Goal: Task Accomplishment & Management: Complete application form

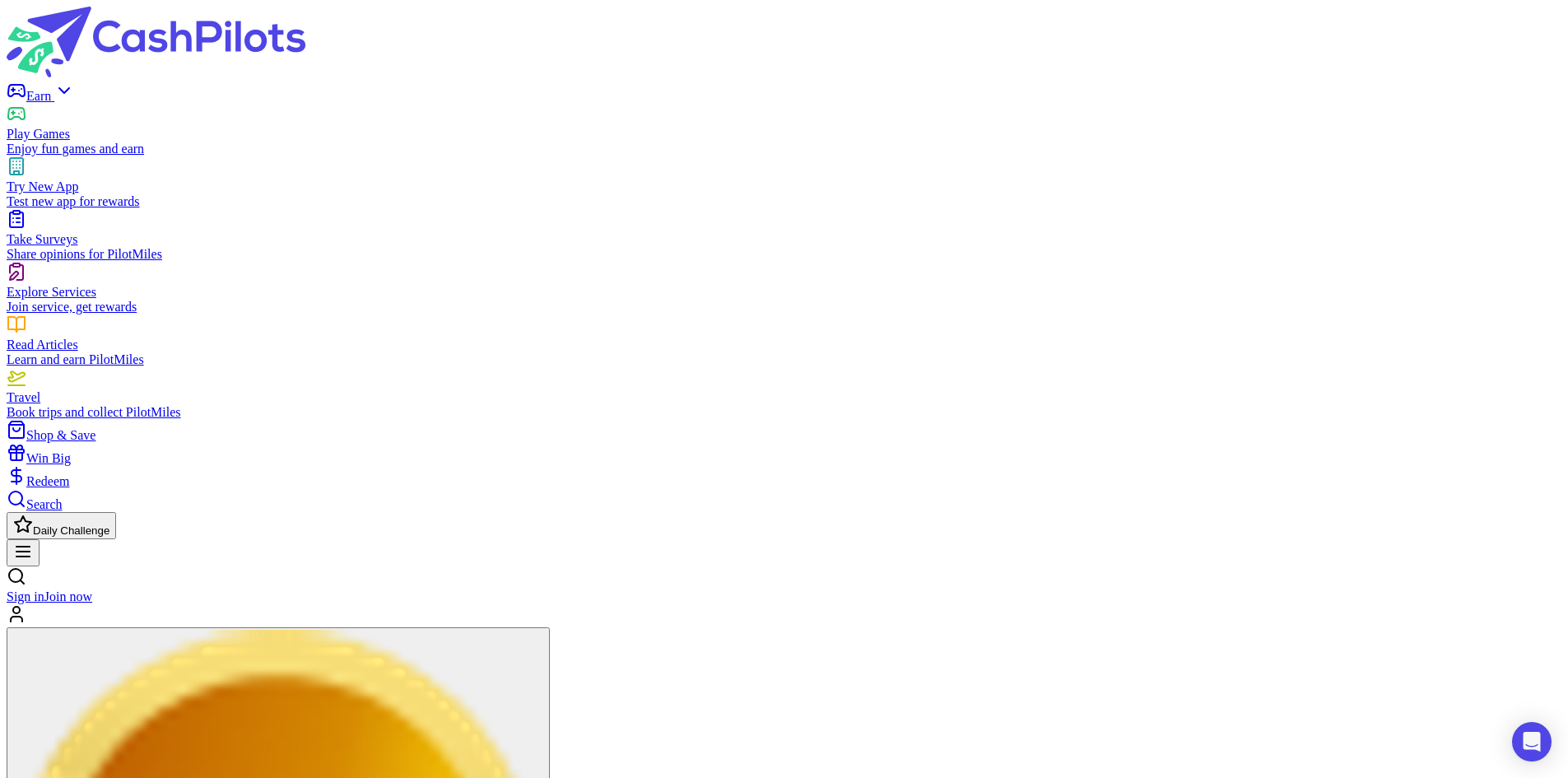
click at [45, 590] on link "Sign in" at bounding box center [26, 597] width 38 height 14
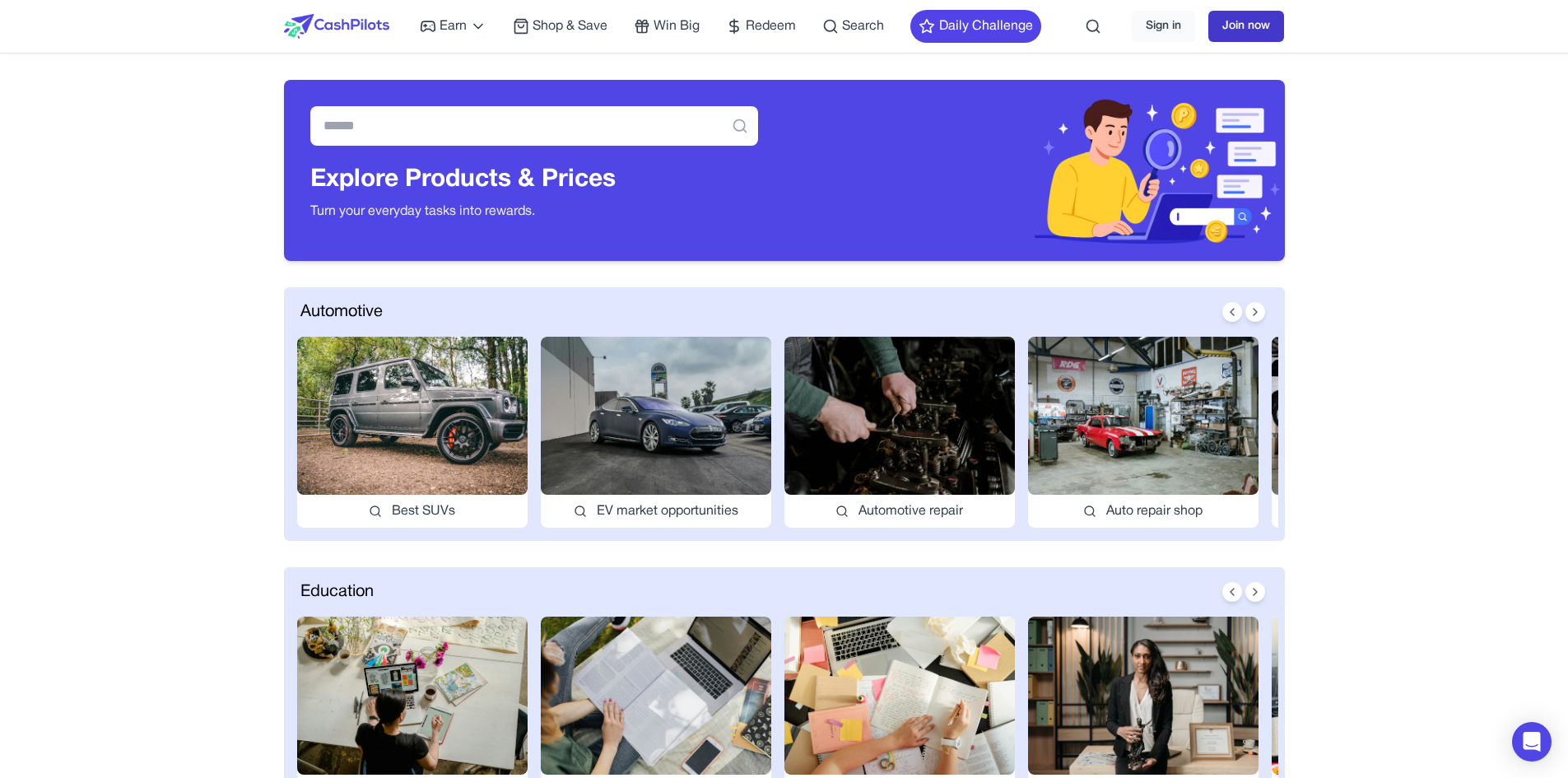
click at [1247, 25] on link "Join now" at bounding box center [1246, 27] width 75 height 31
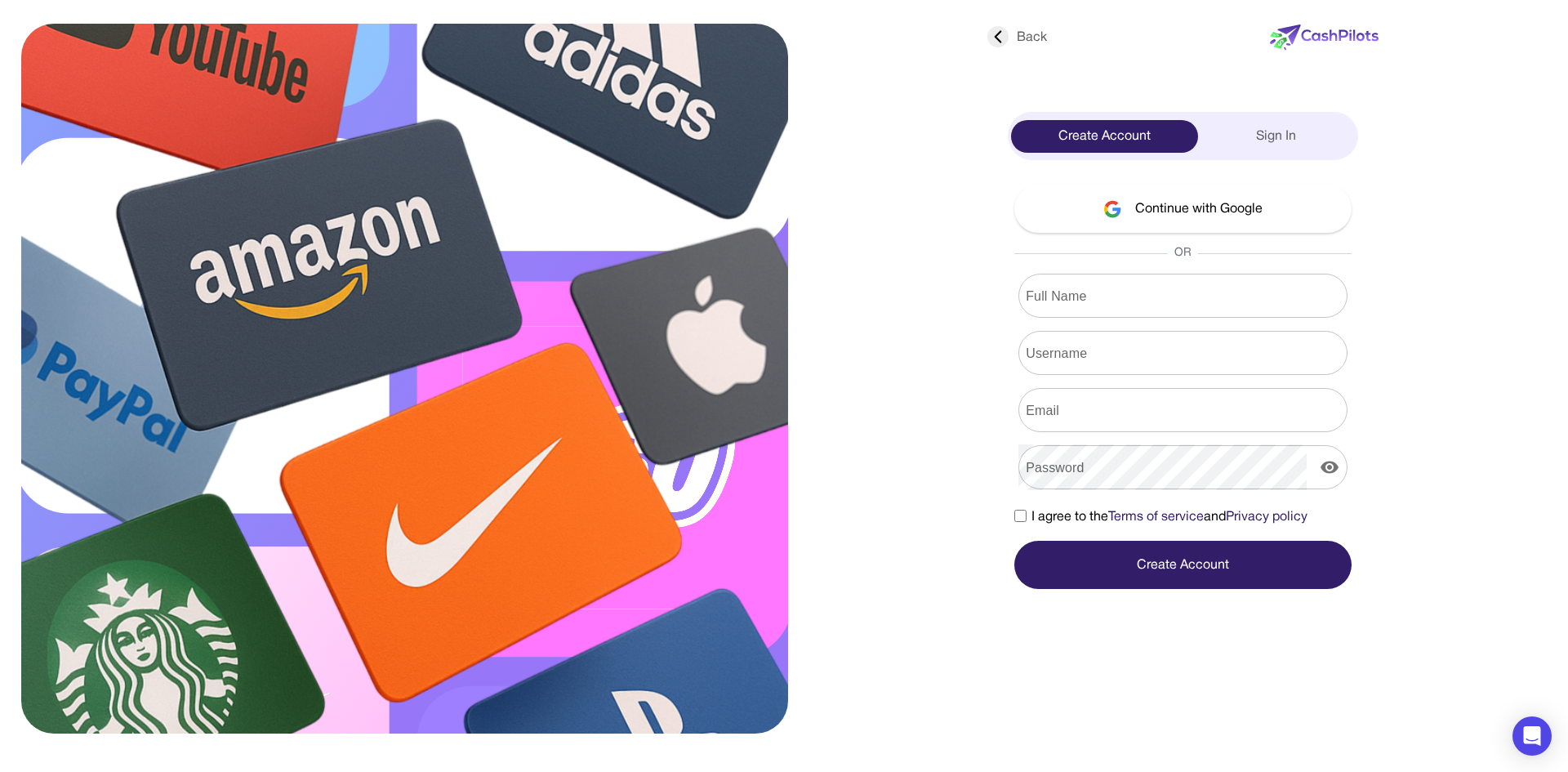
click at [1198, 201] on button "Continue with Google" at bounding box center [1183, 209] width 337 height 49
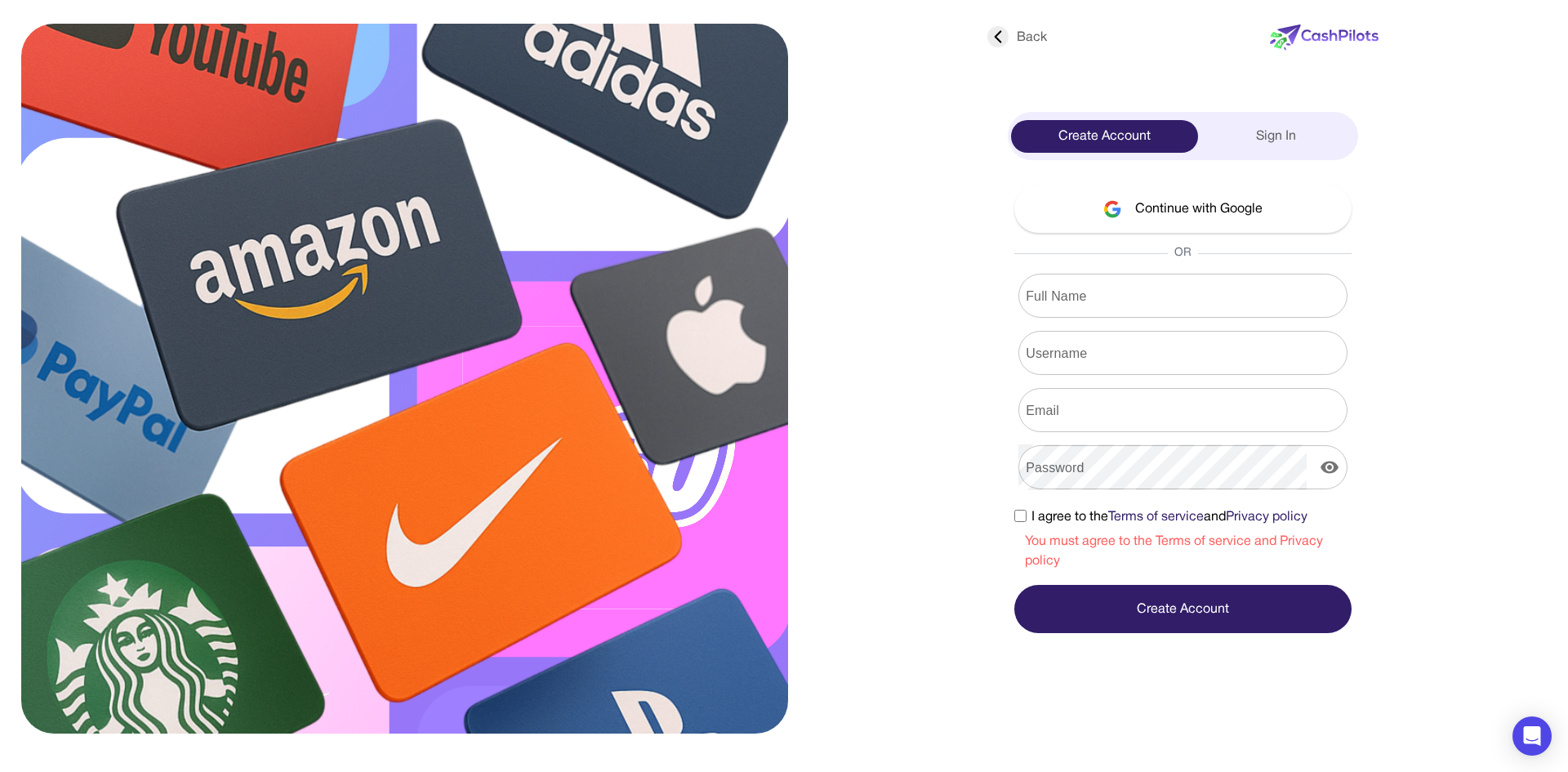
click at [1037, 520] on span "I agree to the Terms of service and Privacy policy" at bounding box center [1169, 517] width 276 height 20
click at [1214, 213] on button "Continue with Google" at bounding box center [1183, 209] width 337 height 49
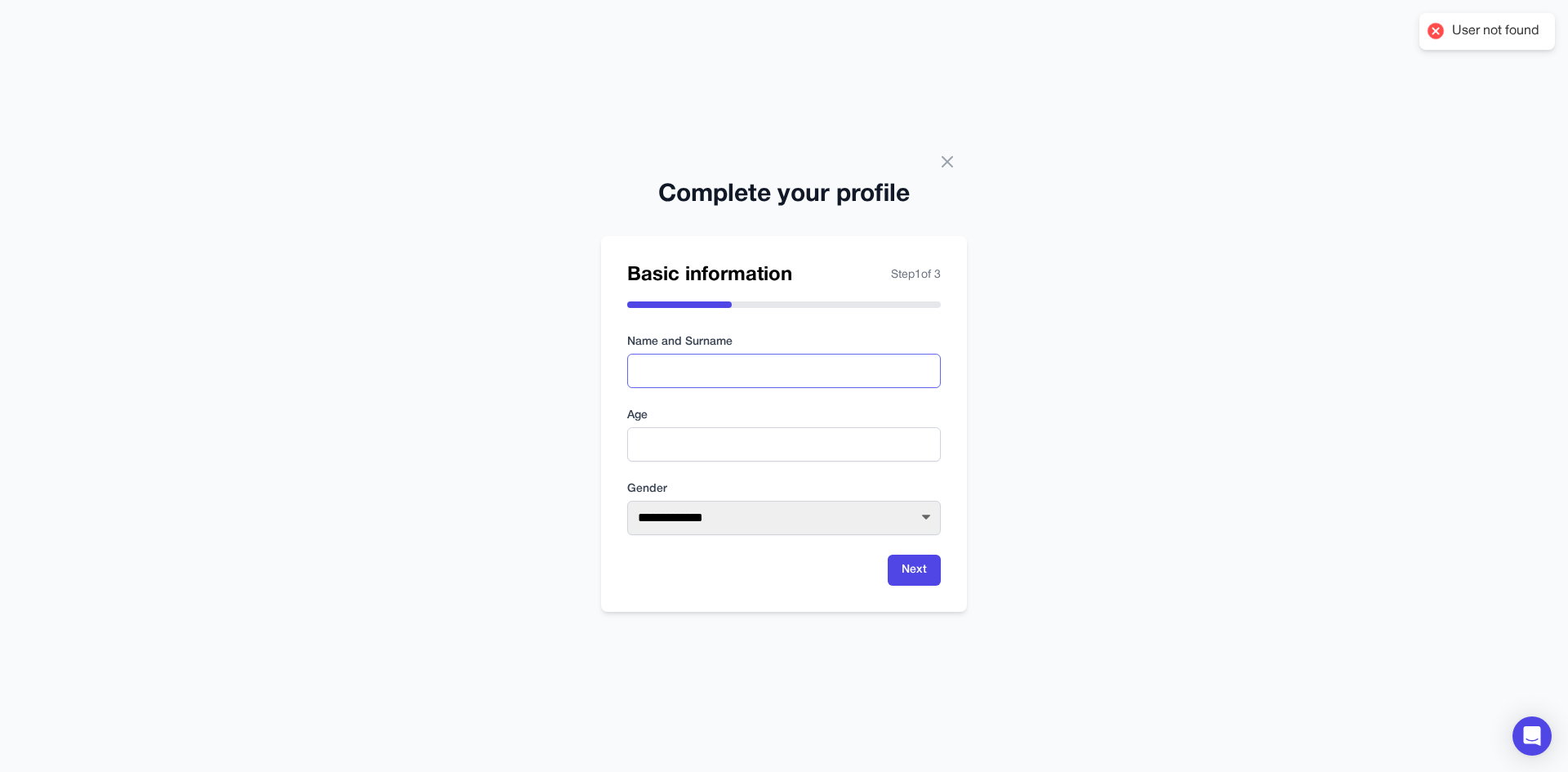
click at [743, 363] on input "text" at bounding box center [784, 371] width 314 height 35
type input "**********"
drag, startPoint x: 772, startPoint y: 373, endPoint x: 593, endPoint y: 360, distance: 179.5
click at [593, 360] on div "**********" at bounding box center [784, 386] width 1568 height 772
click at [1059, 354] on div "**********" at bounding box center [784, 386] width 1568 height 772
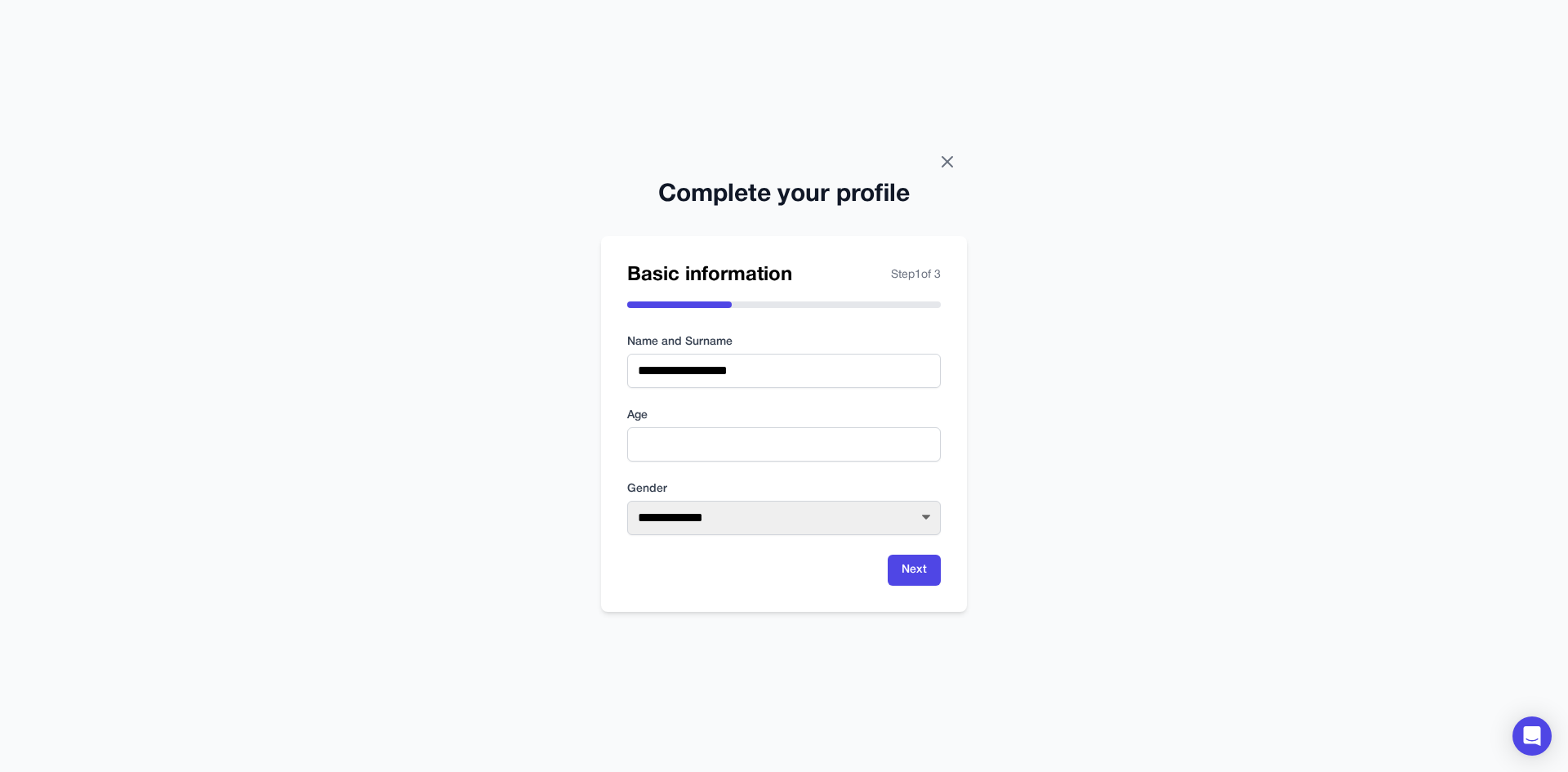
click at [948, 154] on icon at bounding box center [948, 162] width 20 height 20
click at [952, 164] on icon at bounding box center [948, 162] width 20 height 20
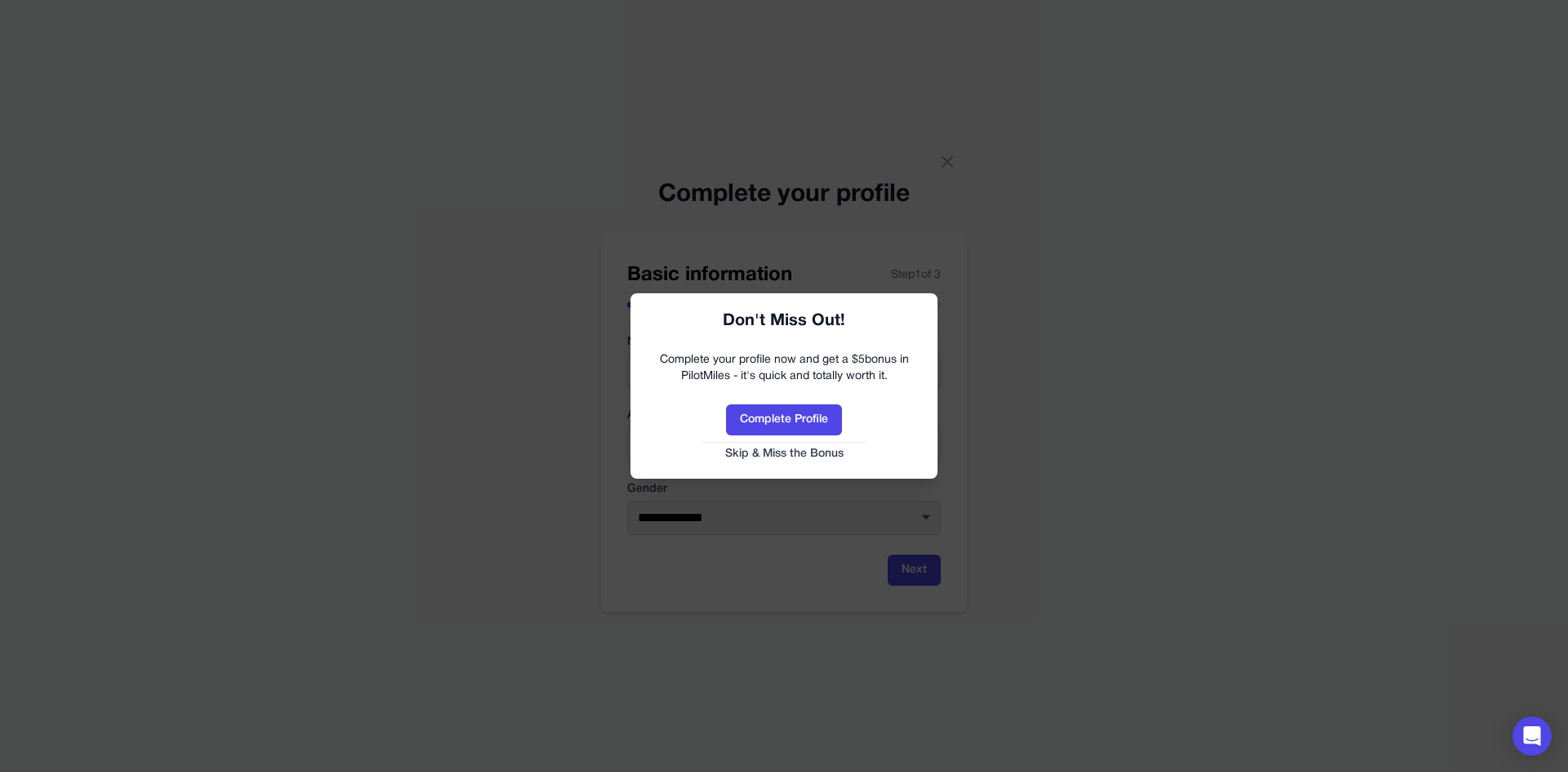
click at [816, 451] on button "Skip & Miss the Bonus" at bounding box center [784, 455] width 274 height 16
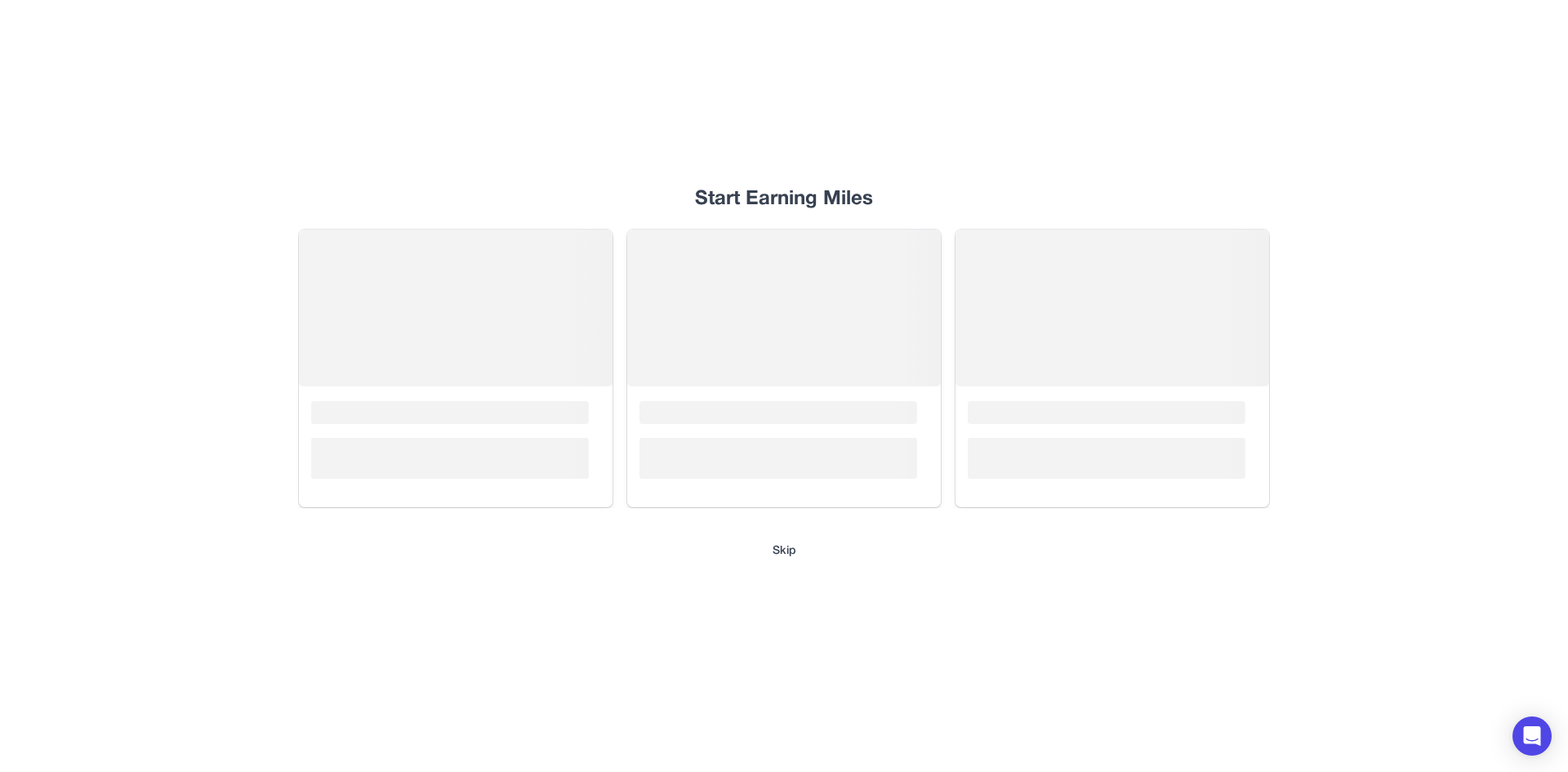
click at [783, 548] on button "Skip" at bounding box center [784, 552] width 24 height 16
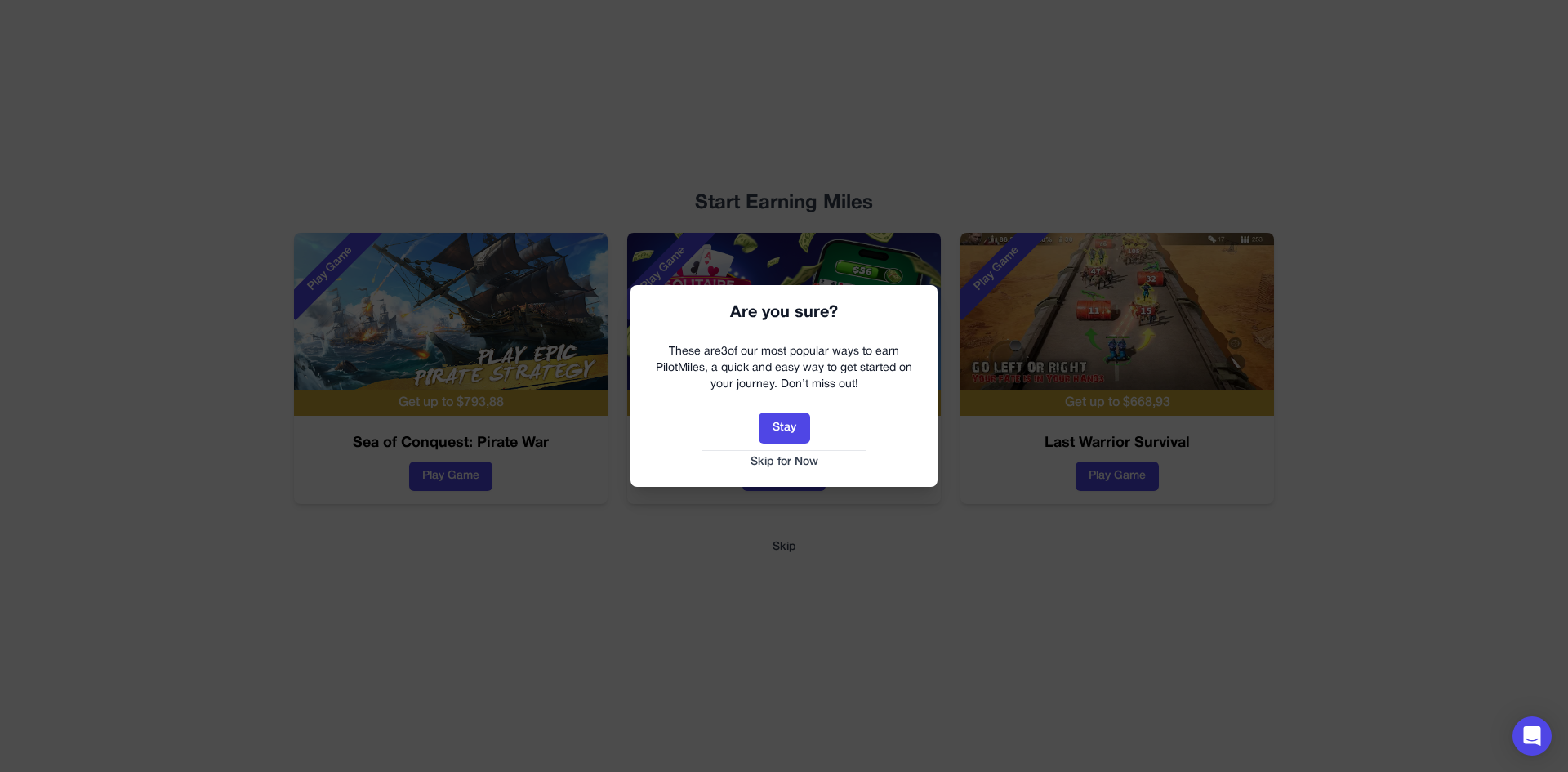
click at [800, 459] on button "Skip for Now" at bounding box center [784, 463] width 274 height 16
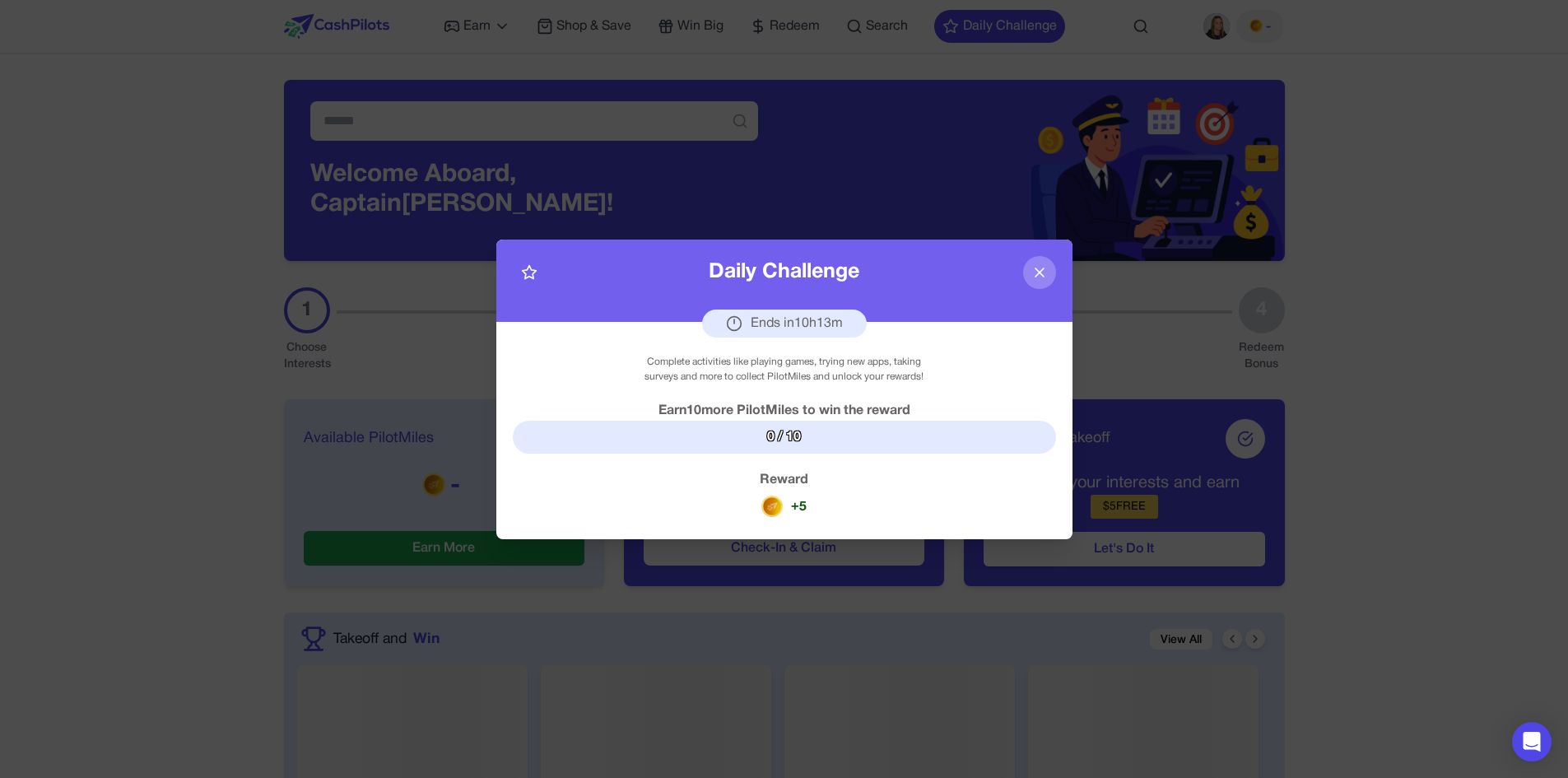
click at [1044, 284] on button at bounding box center [1040, 273] width 33 height 33
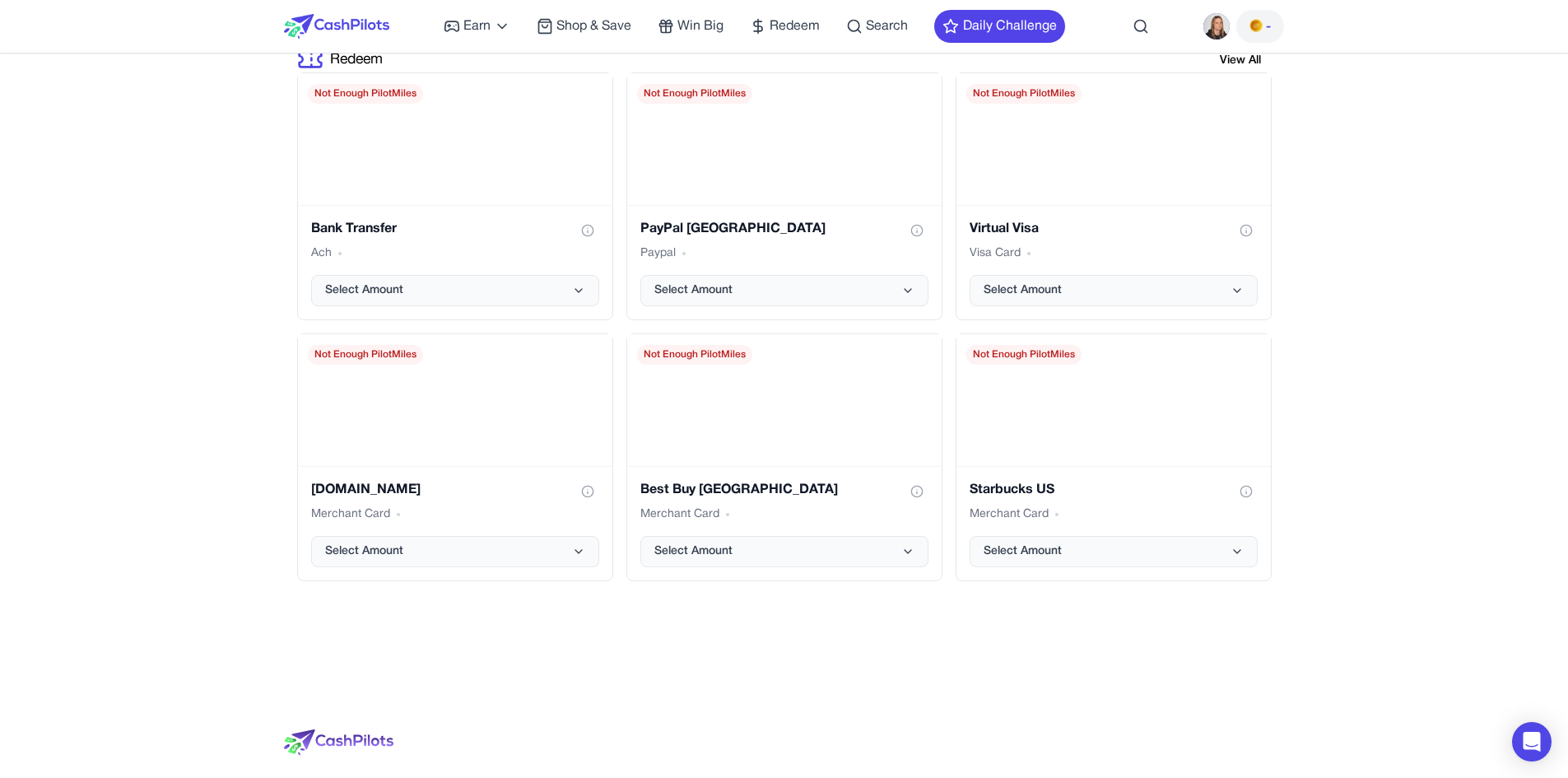
scroll to position [3560, 0]
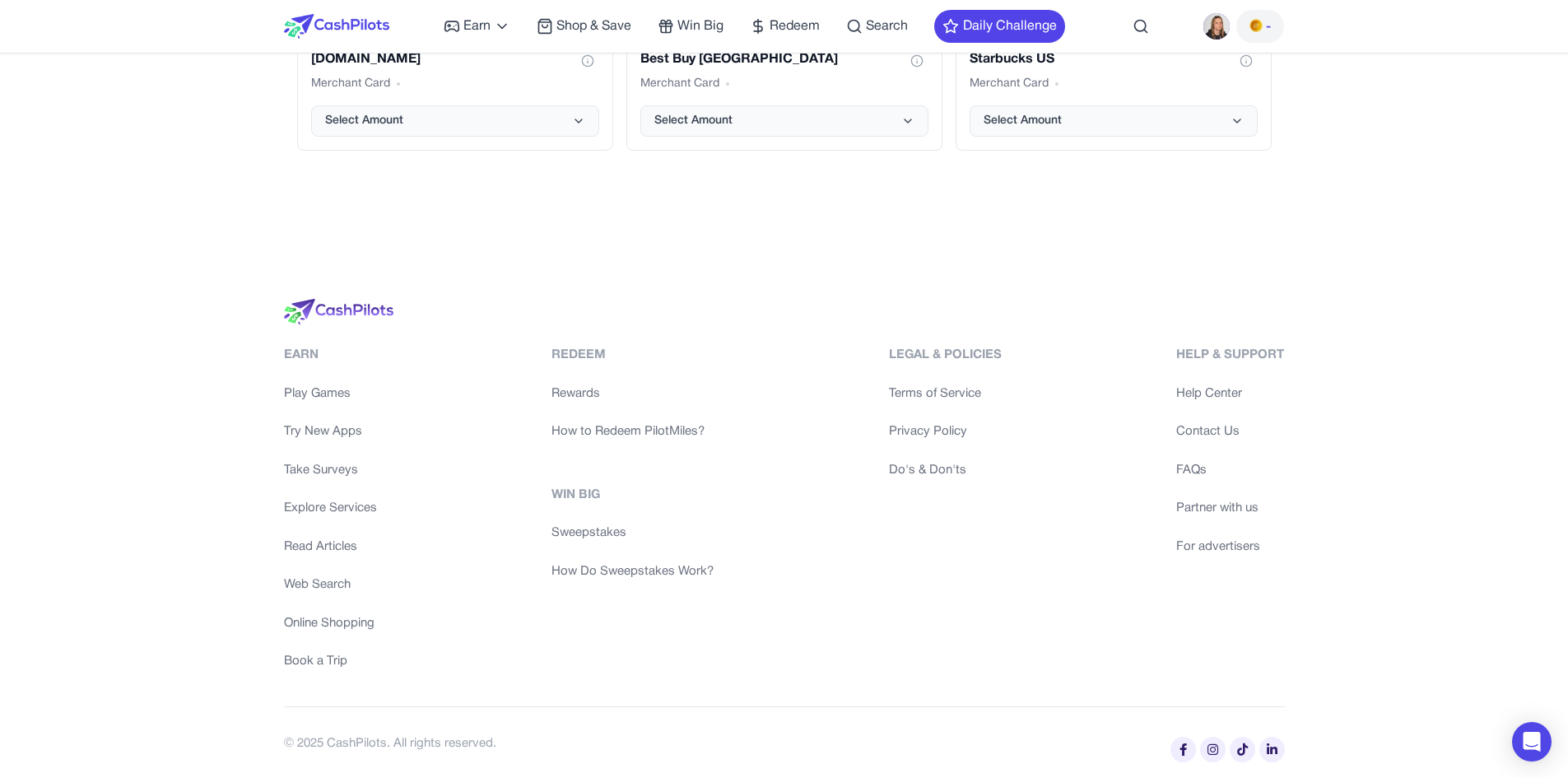
click at [336, 544] on link "Read Articles" at bounding box center [330, 547] width 93 height 19
